Goal: Task Accomplishment & Management: Use online tool/utility

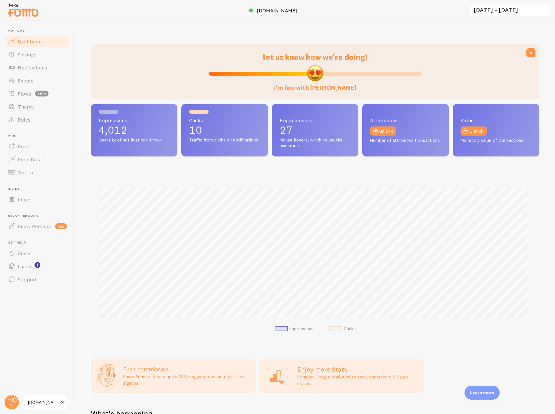
scroll to position [171, 444]
click at [268, 11] on span "[DOMAIN_NAME]" at bounding box center [277, 10] width 41 height 7
click at [26, 85] on link "Events" at bounding box center [37, 80] width 67 height 13
click at [31, 54] on span "Settings" at bounding box center [27, 54] width 19 height 7
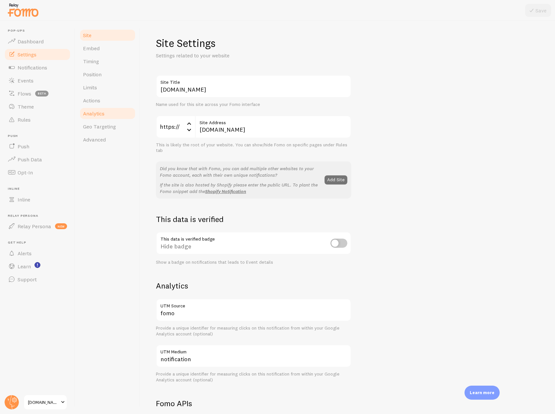
click at [93, 116] on span "Analytics" at bounding box center [93, 113] width 21 height 7
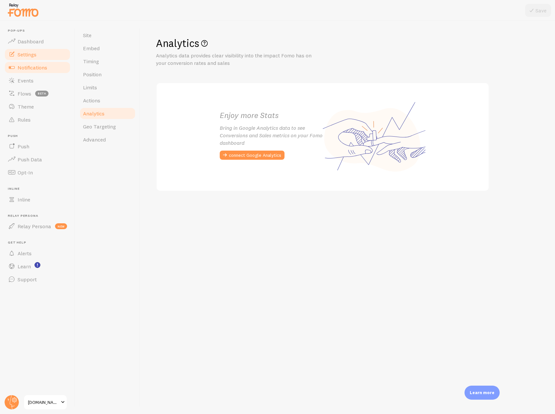
click at [53, 65] on link "Notifications" at bounding box center [37, 67] width 67 height 13
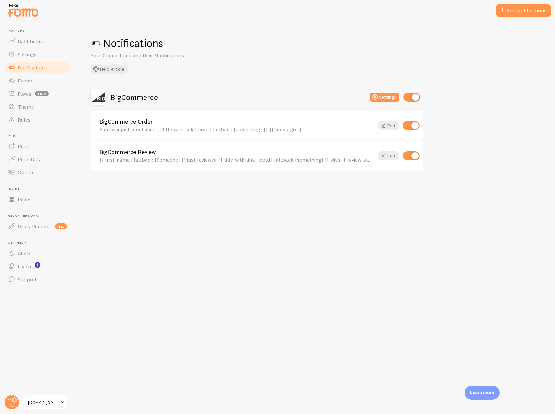
click at [26, 11] on img at bounding box center [23, 10] width 33 height 17
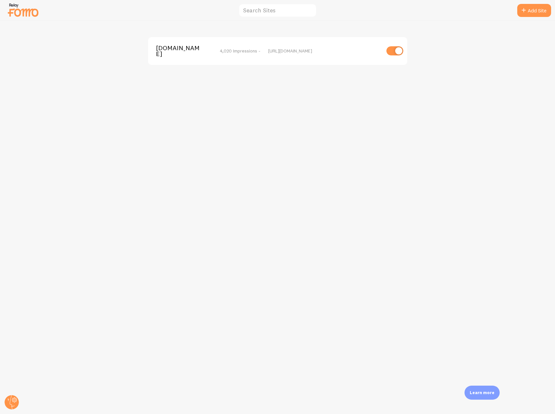
click at [170, 52] on span "[DOMAIN_NAME]" at bounding box center [182, 51] width 52 height 12
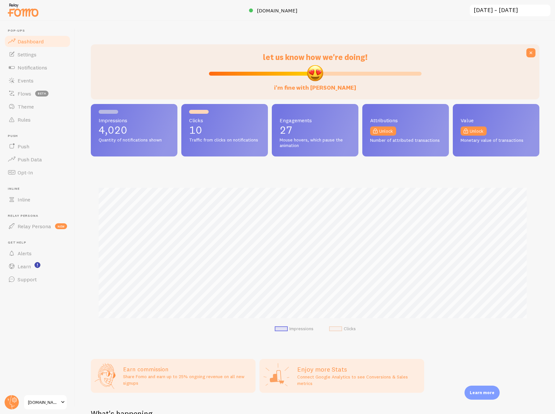
scroll to position [171, 444]
click at [266, 13] on span "[DOMAIN_NAME]" at bounding box center [277, 10] width 41 height 7
click at [33, 52] on span "Settings" at bounding box center [27, 54] width 19 height 7
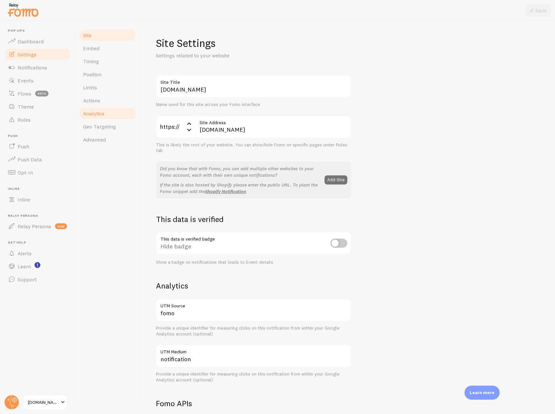
click at [99, 112] on span "Analytics" at bounding box center [93, 113] width 21 height 7
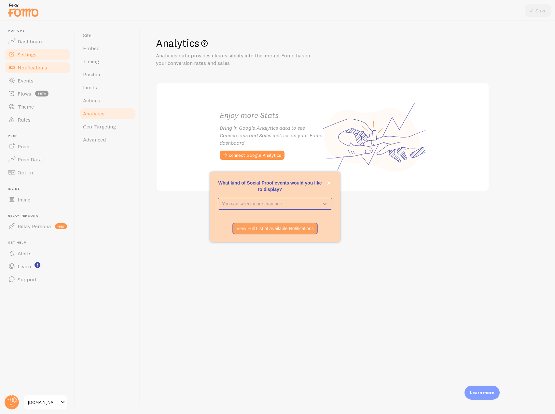
click at [38, 73] on link "Notifications" at bounding box center [37, 67] width 67 height 13
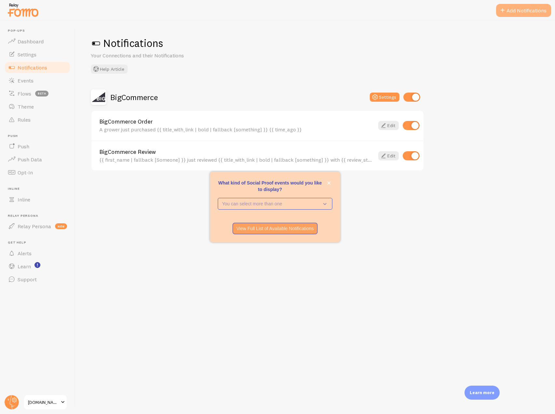
click at [539, 14] on button "Add Notifications" at bounding box center [523, 10] width 55 height 13
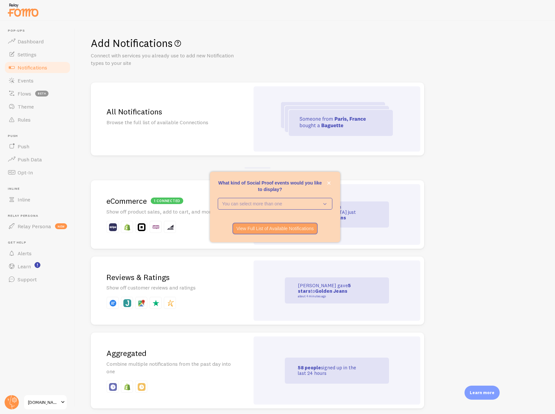
click at [150, 304] on div at bounding box center [156, 302] width 12 height 12
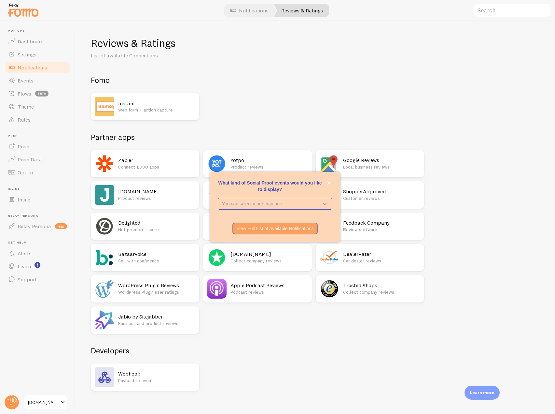
click at [136, 198] on p "Product reviews" at bounding box center [156, 198] width 77 height 7
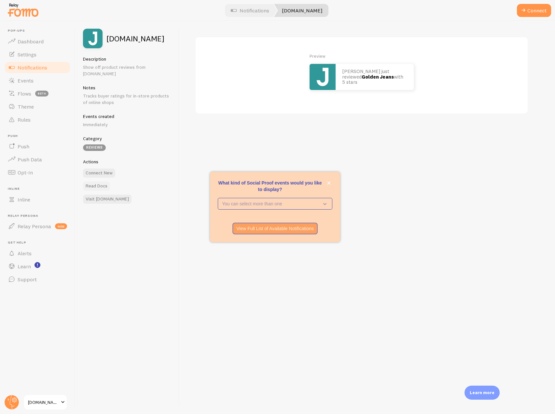
click at [103, 181] on link "Read Docs" at bounding box center [96, 185] width 27 height 9
